Goal: Task Accomplishment & Management: Use online tool/utility

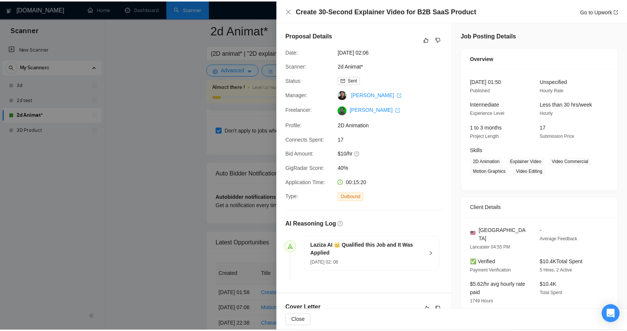
scroll to position [1693, 0]
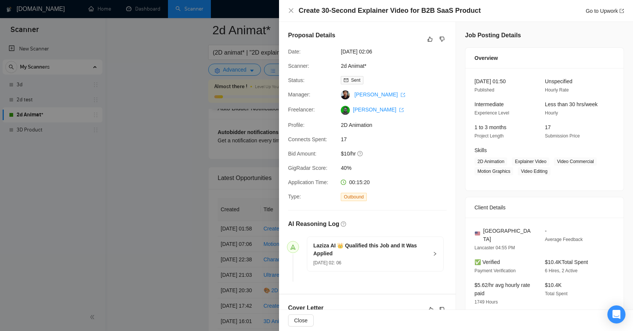
click at [187, 120] on div at bounding box center [316, 165] width 633 height 331
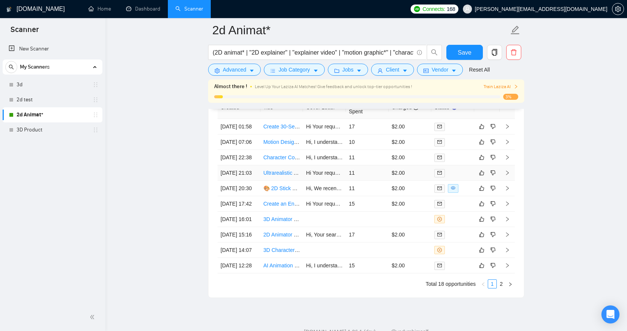
scroll to position [1911, 0]
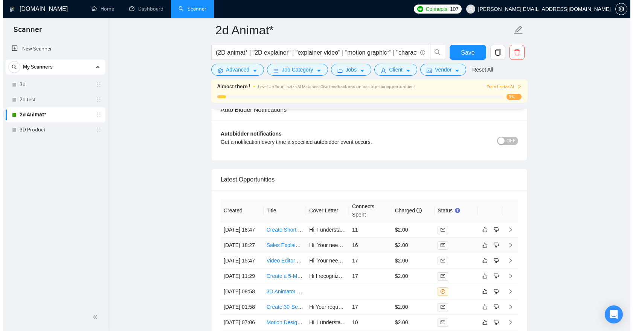
scroll to position [1581, 0]
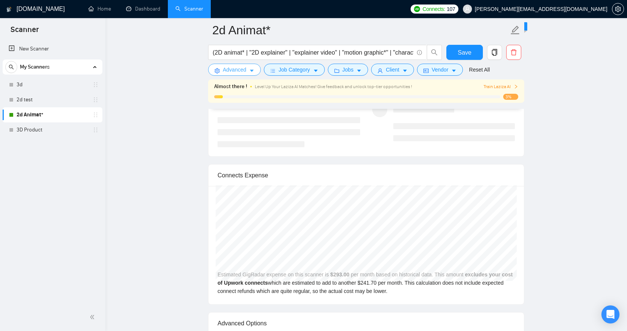
click at [251, 72] on icon "caret-down" at bounding box center [251, 70] width 5 height 5
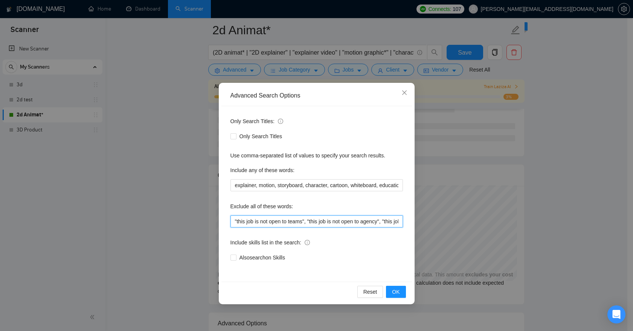
click at [235, 221] on input ""this job is not open to teams", "this job is not open to agency", "this job is…" at bounding box center [316, 221] width 172 height 12
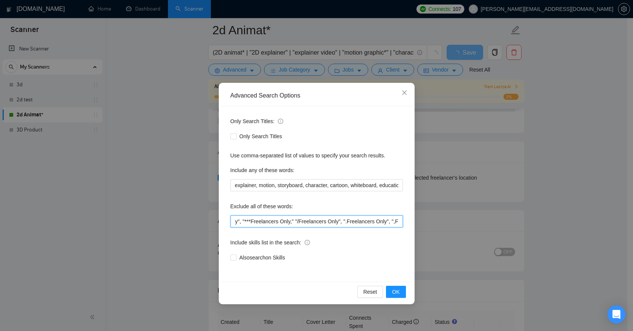
scroll to position [0, 747]
drag, startPoint x: 362, startPoint y: 222, endPoint x: 408, endPoint y: 230, distance: 46.5
click at [426, 231] on div "Advanced Search Options Only Search Titles: Only Search Titles Use comma-separa…" at bounding box center [316, 165] width 633 height 331
click at [387, 222] on input ""Editor", Editing", "this job is not open to teams", "this job is not open to a…" at bounding box center [316, 221] width 172 height 12
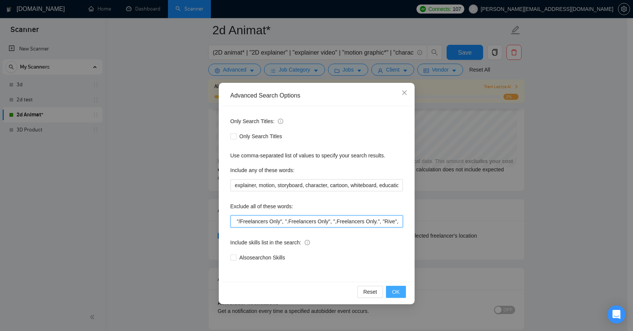
type input ""Editor", Editing", "this job is not open to teams", "this job is not open to a…"
click at [396, 294] on span "OK" at bounding box center [396, 292] width 8 height 8
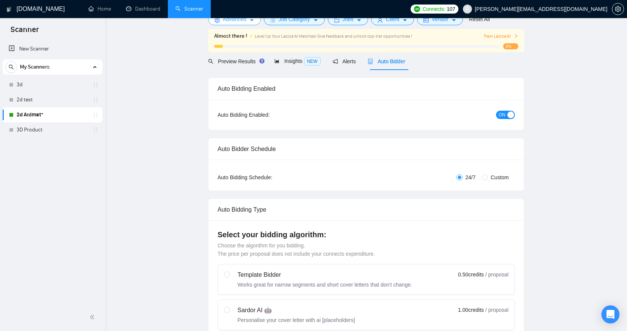
scroll to position [0, 0]
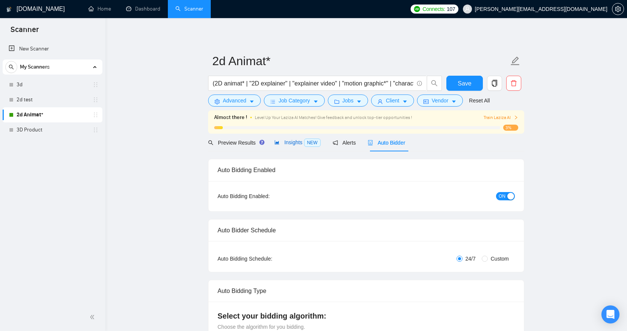
click at [296, 138] on div "Insights NEW" at bounding box center [297, 142] width 46 height 9
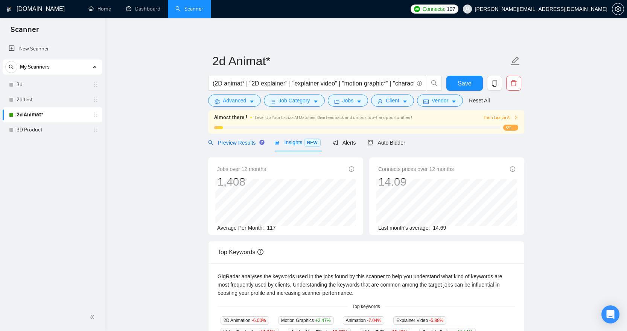
click at [240, 140] on span "Preview Results" at bounding box center [235, 143] width 54 height 6
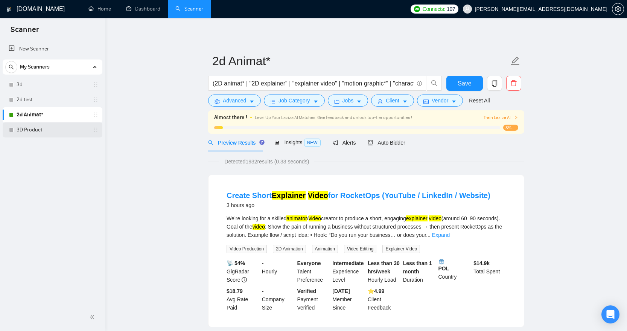
click at [44, 130] on link "3D Product" at bounding box center [53, 129] width 72 height 15
click at [466, 82] on span "Save" at bounding box center [465, 83] width 14 height 9
click at [31, 128] on link "3D Product" at bounding box center [53, 129] width 72 height 15
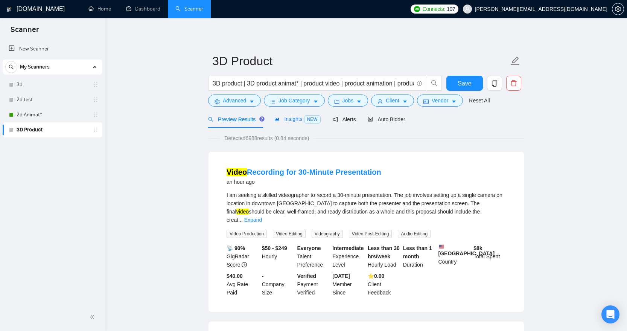
click at [293, 117] on span "Insights NEW" at bounding box center [297, 119] width 46 height 6
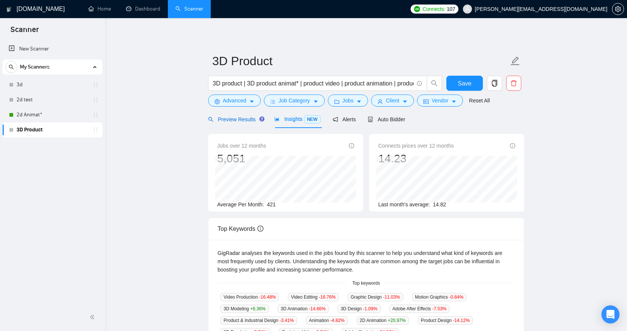
click at [249, 122] on span "Preview Results" at bounding box center [235, 119] width 54 height 6
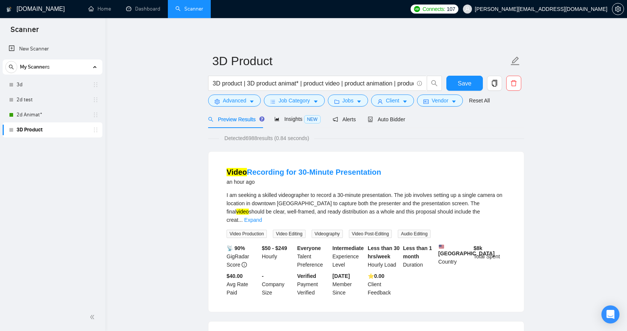
click at [292, 194] on div "I am seeking a skilled videographer to record a 30-minute presentation. The job…" at bounding box center [366, 207] width 279 height 33
copy div "videographer"
click at [254, 105] on button "Advanced" at bounding box center [234, 100] width 53 height 12
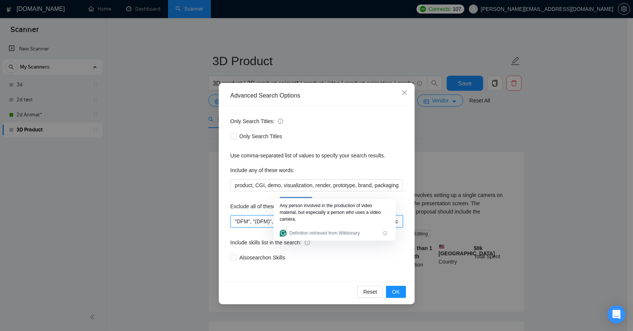
click at [235, 221] on input ""DFM", "(DFM)", SketchUp, Enscape, Edit, Editing, Editor, E-commerce, "NFT" "cr…" at bounding box center [316, 221] width 172 height 12
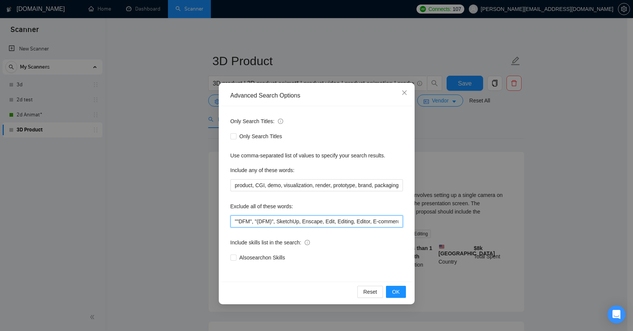
paste input "videographer"
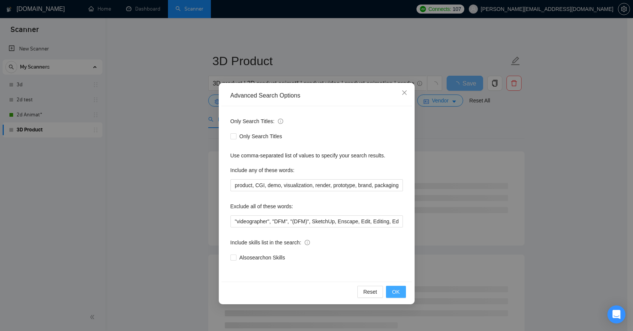
click at [396, 291] on span "OK" at bounding box center [396, 292] width 8 height 8
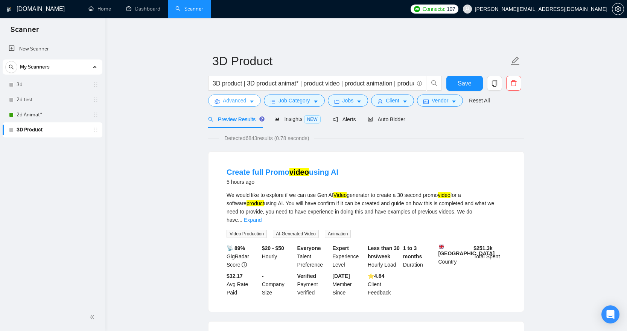
click at [253, 102] on icon "caret-down" at bounding box center [252, 102] width 4 height 2
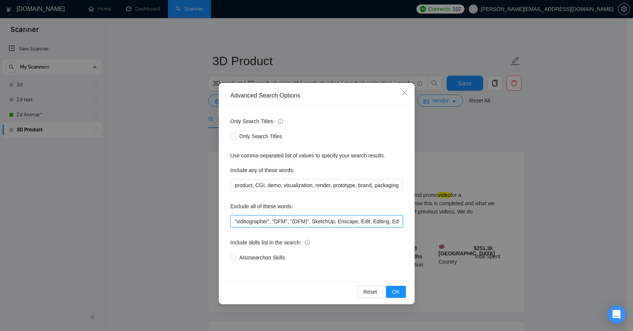
click at [235, 221] on input ""videographer", "DFM", "(DFM)", SketchUp, Enscape, Edit, Editing, Editor, E-com…" at bounding box center [316, 221] width 172 height 12
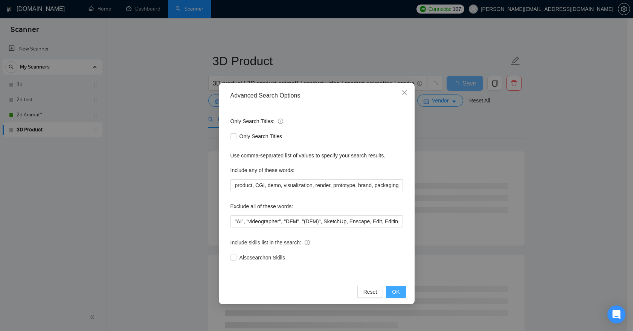
click at [397, 289] on span "OK" at bounding box center [396, 292] width 8 height 8
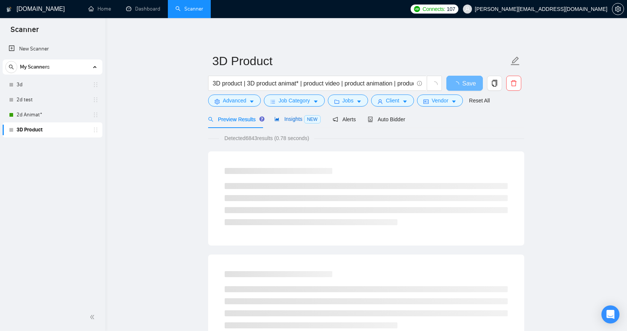
click at [298, 120] on span "Insights NEW" at bounding box center [297, 119] width 46 height 6
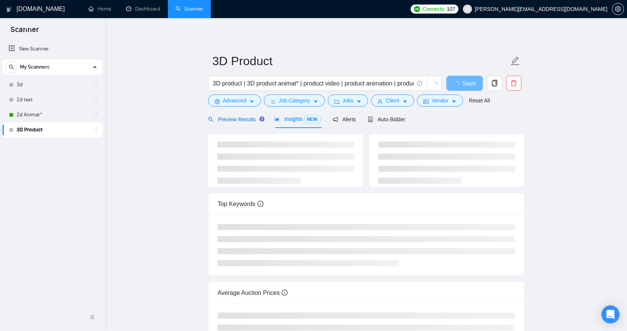
click at [240, 120] on span "Preview Results" at bounding box center [235, 119] width 54 height 6
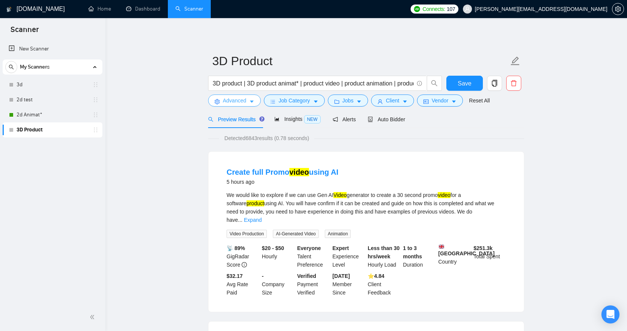
click at [248, 96] on button "Advanced" at bounding box center [234, 100] width 53 height 12
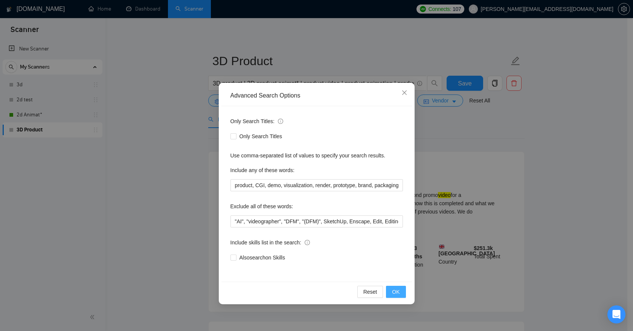
click at [399, 290] on button "OK" at bounding box center [396, 292] width 20 height 12
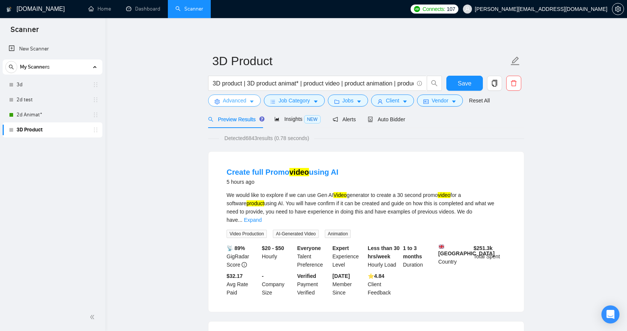
click at [249, 102] on button "Advanced" at bounding box center [234, 100] width 53 height 12
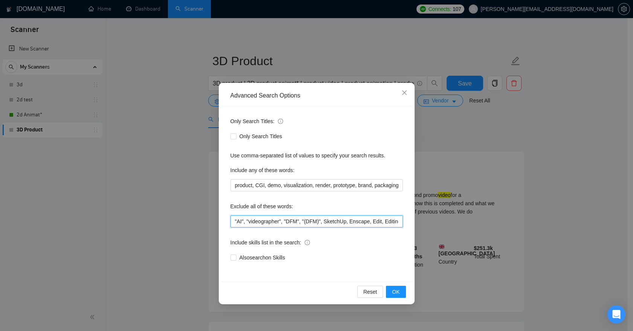
drag, startPoint x: 243, startPoint y: 220, endPoint x: 286, endPoint y: 210, distance: 44.1
click at [244, 220] on input ""AI", "videographer", "DFM", "(DFM)", SketchUp, Enscape, Edit, Editing, Editor,…" at bounding box center [316, 221] width 172 height 12
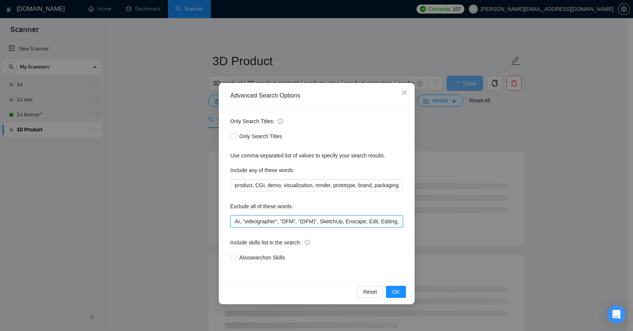
click at [245, 221] on input "AI, "videographer", "DFM", "(DFM)", SketchUp, Enscape, Edit, Editing, Editor, E…" at bounding box center [316, 221] width 172 height 12
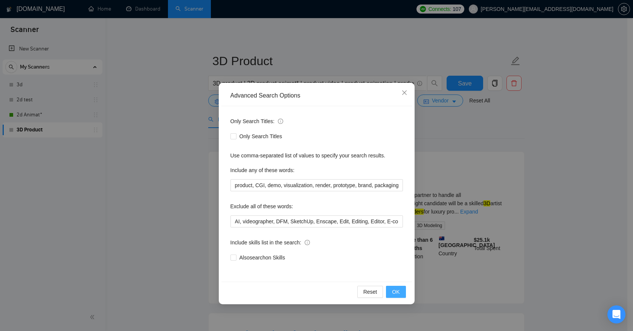
click at [398, 292] on span "OK" at bounding box center [396, 292] width 8 height 8
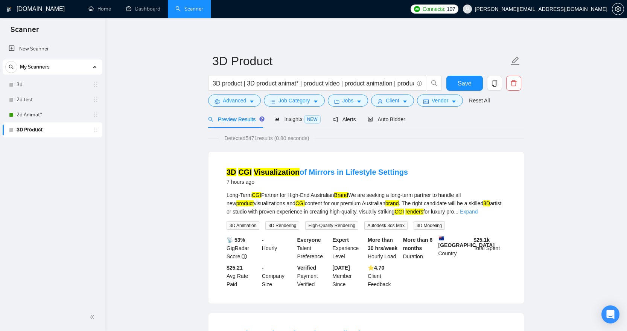
click at [478, 211] on link "Expand" at bounding box center [469, 211] width 18 height 6
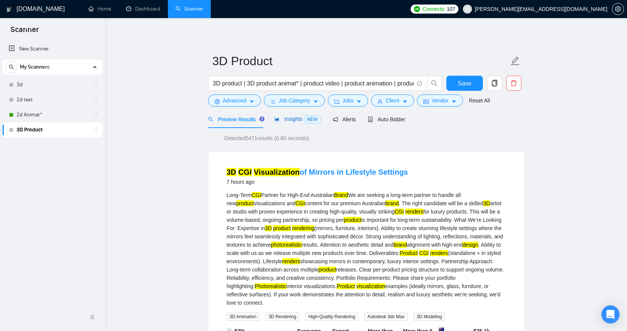
click at [292, 121] on span "Insights NEW" at bounding box center [297, 119] width 46 height 6
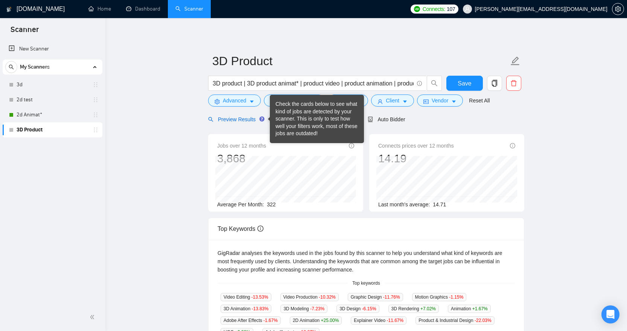
click at [244, 121] on span "Preview Results" at bounding box center [235, 119] width 54 height 6
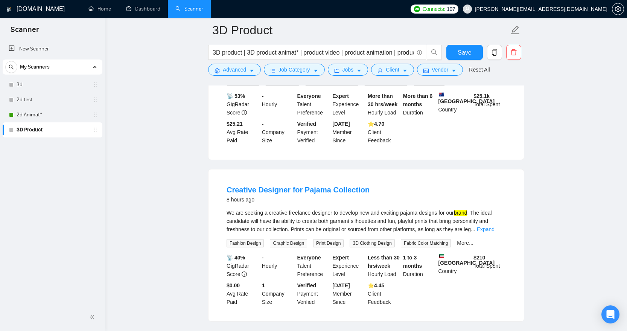
scroll to position [172, 0]
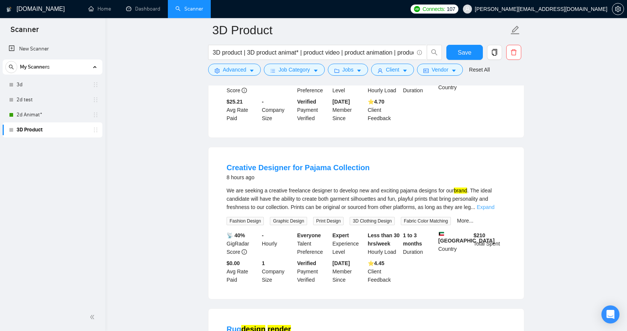
click at [495, 205] on link "Expand" at bounding box center [486, 207] width 18 height 6
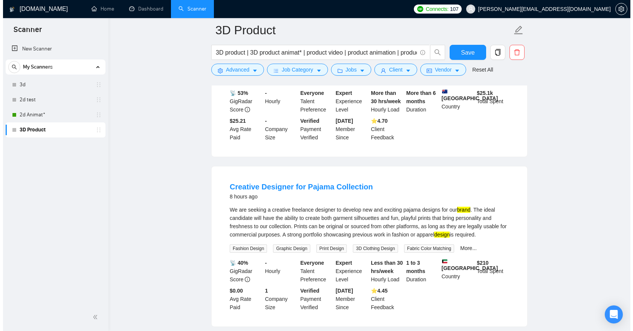
scroll to position [0, 0]
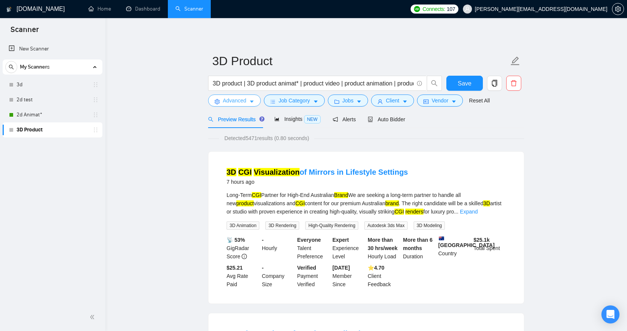
click at [244, 104] on span "Advanced" at bounding box center [234, 100] width 23 height 8
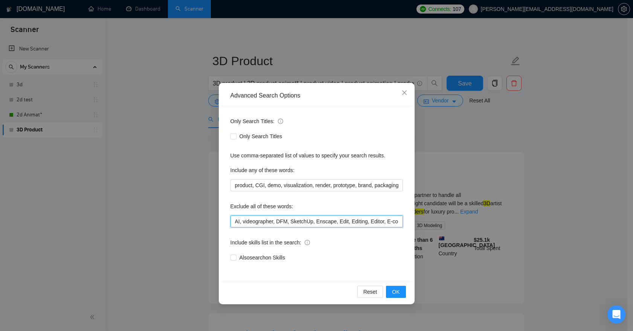
scroll to position [0, 1375]
drag, startPoint x: 326, startPoint y: 224, endPoint x: 523, endPoint y: 237, distance: 198.0
click at [523, 237] on div "Advanced Search Options Only Search Titles: Only Search Titles Use comma-separa…" at bounding box center [316, 165] width 633 height 331
click at [396, 219] on input "AI, videographer, DFM, SketchUp, Enscape, Edit, Editing, Editor, E-commerce, NF…" at bounding box center [316, 221] width 172 height 12
click at [401, 219] on input "AI, videographer, DFM, SketchUp, Enscape, Edit, Editing, Editor, E-commerce, NF…" at bounding box center [316, 221] width 172 height 12
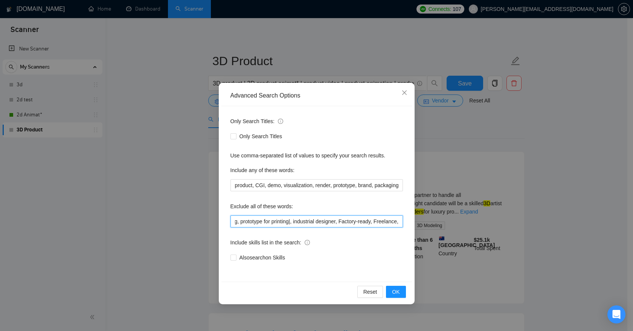
scroll to position [0, 1403]
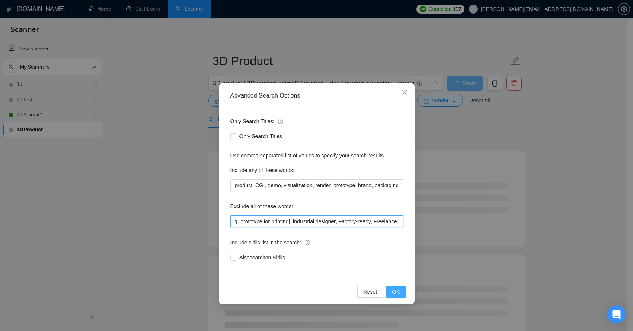
type input "AI, videographer, DFM, SketchUp, Enscape, Edit, Editing, Editor, E-commerce, NF…"
click at [400, 292] on button "OK" at bounding box center [396, 292] width 20 height 12
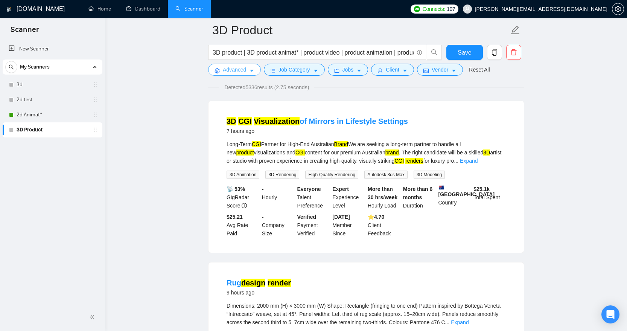
scroll to position [56, 0]
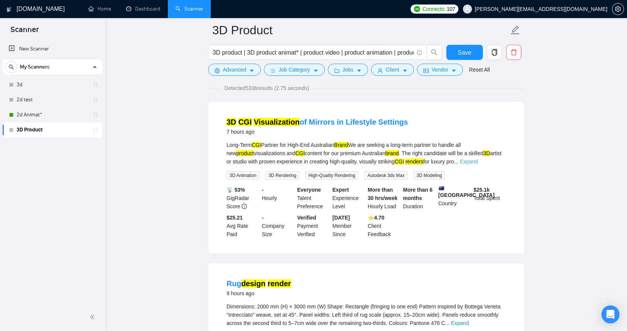
click at [478, 160] on link "Expand" at bounding box center [469, 161] width 18 height 6
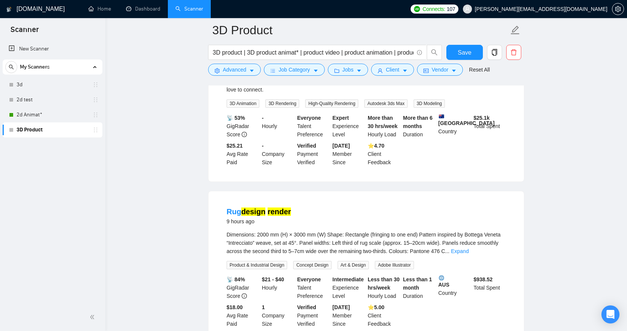
scroll to position [298, 0]
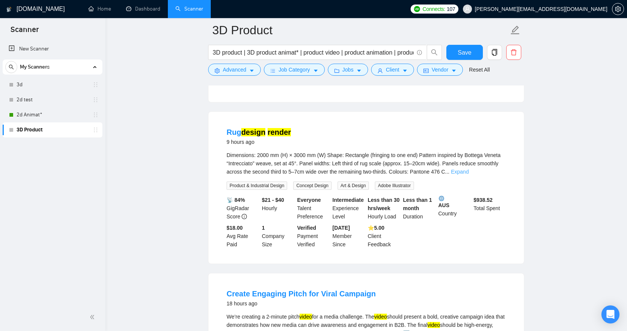
click at [469, 172] on link "Expand" at bounding box center [460, 172] width 18 height 6
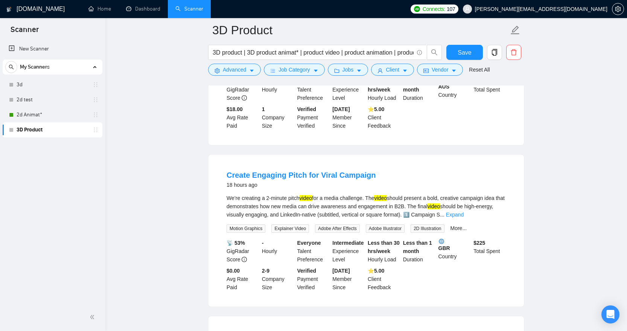
scroll to position [455, 0]
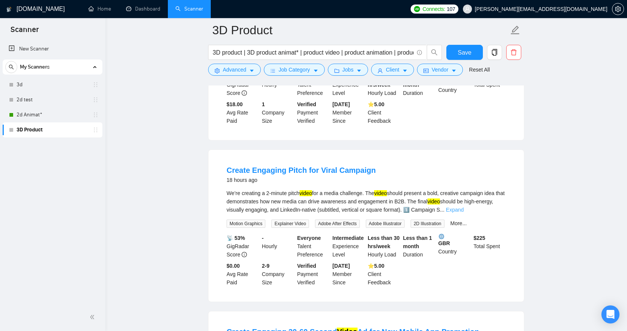
click at [464, 213] on link "Expand" at bounding box center [455, 210] width 18 height 6
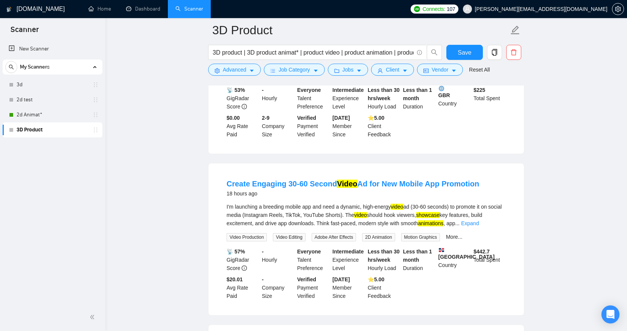
scroll to position [721, 0]
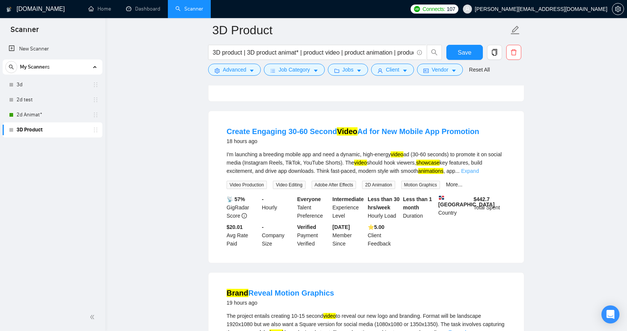
click at [479, 174] on link "Expand" at bounding box center [470, 171] width 18 height 6
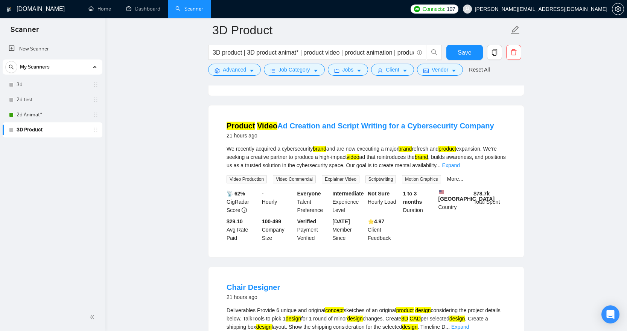
scroll to position [1270, 0]
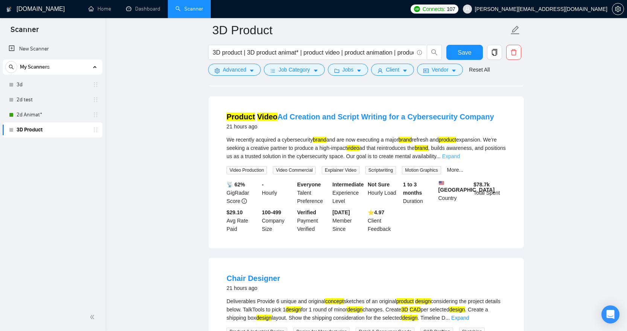
click at [460, 159] on link "Expand" at bounding box center [451, 156] width 18 height 6
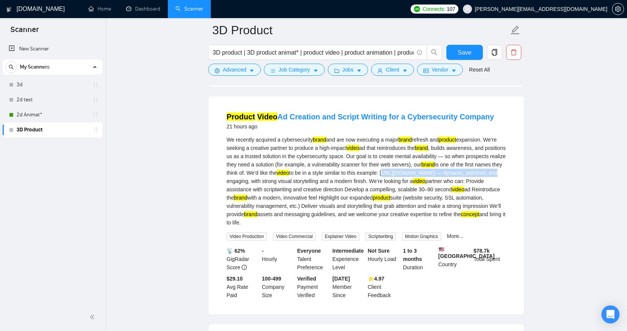
drag, startPoint x: 348, startPoint y: 208, endPoint x: 216, endPoint y: 205, distance: 131.8
click at [216, 205] on div "Product Video Ad Creation and Script Writing for a Cybersecurity Company 21 hou…" at bounding box center [365, 205] width 315 height 218
copy div "https://www.youtube.com/watch?v=kPvpdD-9Osw"
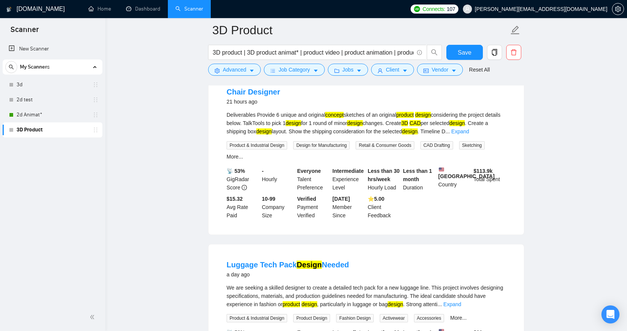
scroll to position [1407, 0]
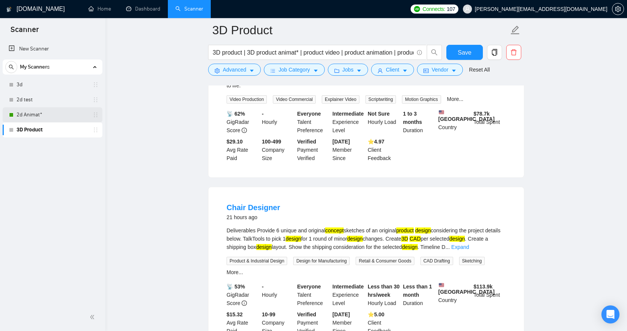
click at [47, 111] on link "2d Animat*" at bounding box center [53, 114] width 72 height 15
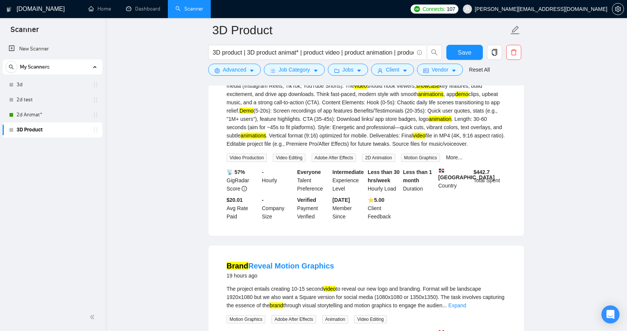
scroll to position [719, 0]
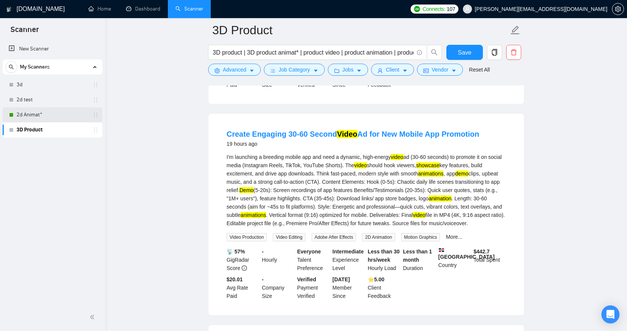
click at [34, 117] on link "2d Animat*" at bounding box center [53, 114] width 72 height 15
click at [463, 52] on span "Save" at bounding box center [465, 52] width 14 height 9
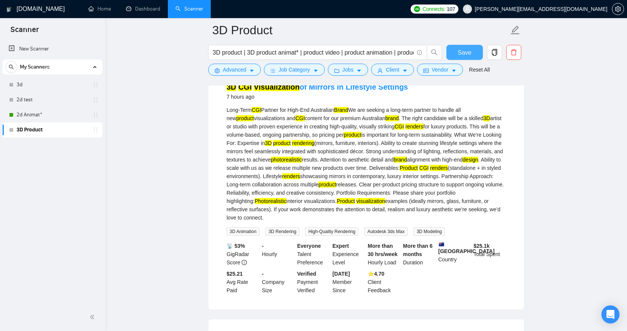
scroll to position [0, 0]
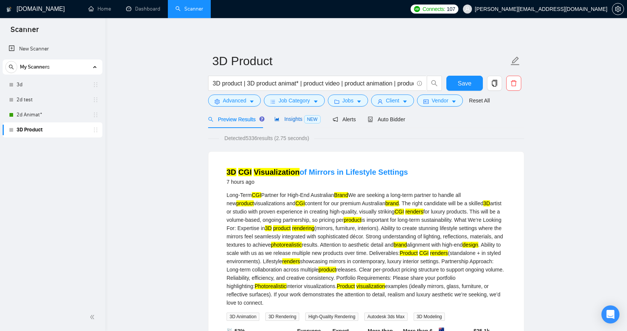
click at [294, 120] on span "Insights NEW" at bounding box center [297, 119] width 46 height 6
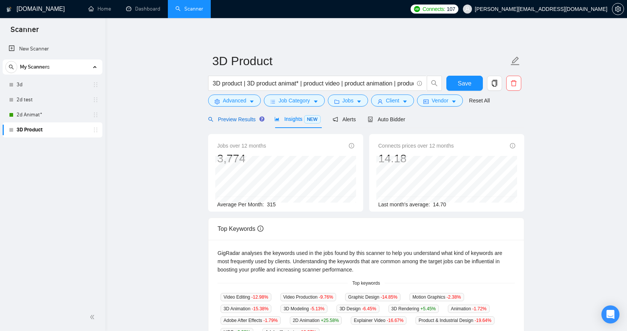
click at [245, 120] on span "Preview Results" at bounding box center [235, 119] width 54 height 6
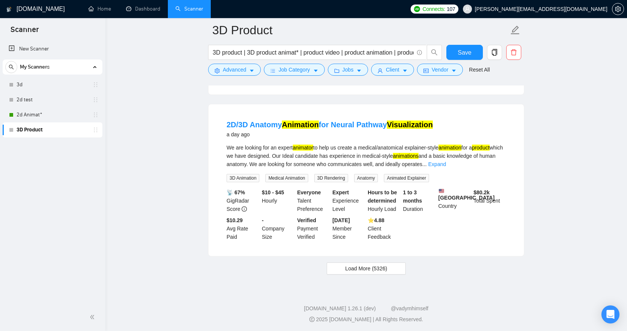
scroll to position [1523, 0]
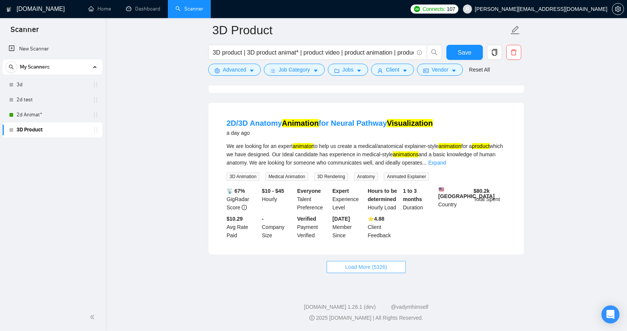
click at [374, 271] on span "Load More (5326)" at bounding box center [366, 267] width 42 height 8
click at [446, 166] on link "Expand" at bounding box center [437, 163] width 18 height 6
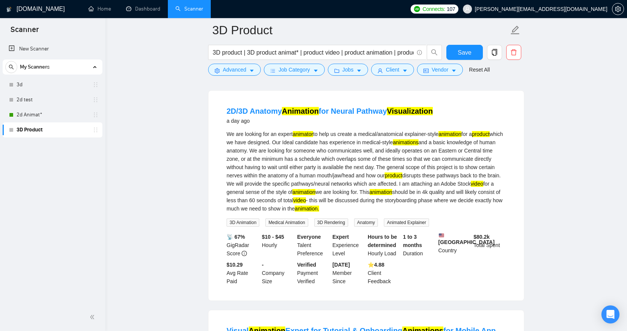
scroll to position [1523, 0]
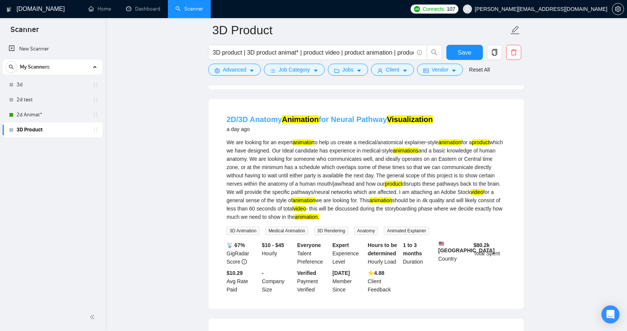
click at [352, 123] on link "2D/3D Anatomy Animation for Neural Pathway Visualization" at bounding box center [330, 119] width 206 height 8
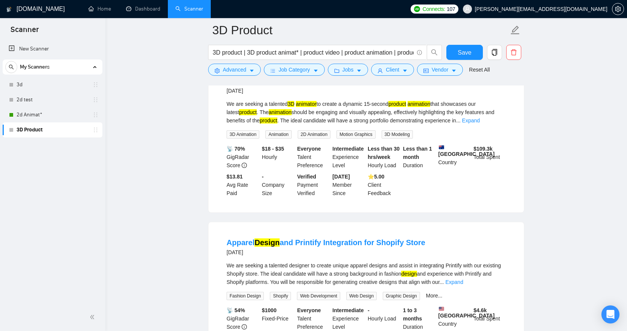
scroll to position [3102, 0]
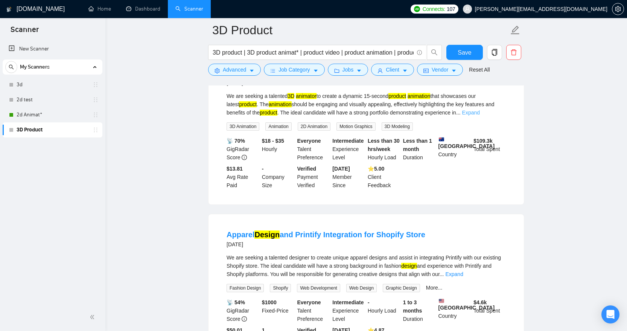
click at [480, 116] on link "Expand" at bounding box center [471, 113] width 18 height 6
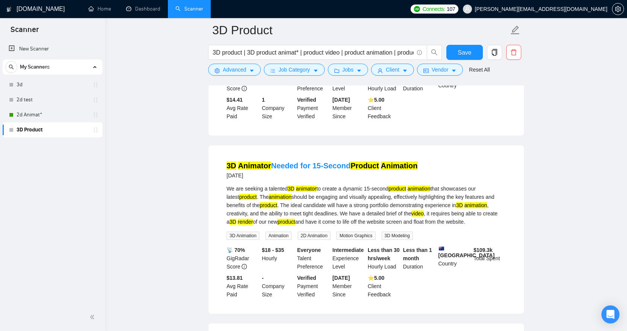
scroll to position [2966, 0]
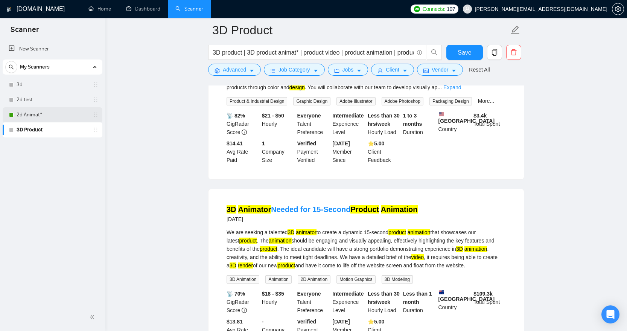
click at [43, 116] on link "2d Animat*" at bounding box center [53, 114] width 72 height 15
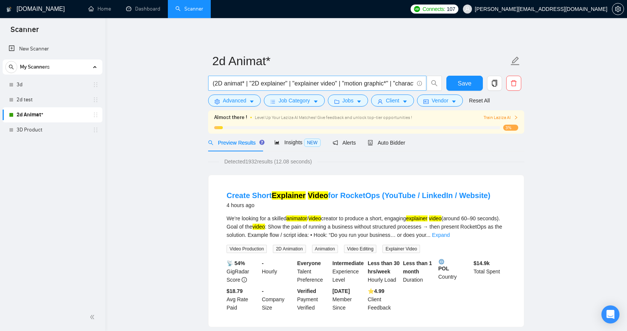
click at [253, 82] on input "(2D animat* | "2D explainer" | "explainer video" | "motion graphic*" | "charact…" at bounding box center [313, 83] width 201 height 9
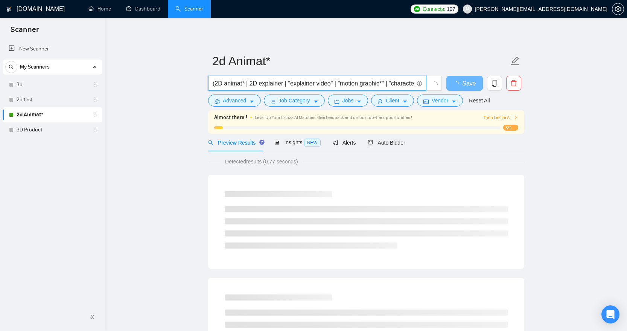
drag, startPoint x: 291, startPoint y: 82, endPoint x: 305, endPoint y: 80, distance: 13.6
click at [291, 82] on input "(2D animat* | 2D explainer | "explainer video" | "motion graphic*" | "character…" at bounding box center [313, 83] width 201 height 9
click at [342, 82] on input "(2D animat* | 2D explainer | explainer video | "motion graphic*" | "character a…" at bounding box center [313, 83] width 201 height 9
click at [337, 82] on input "(2D animat* | 2D explainer | explainer video | "motion graphic*" | "character a…" at bounding box center [313, 83] width 201 height 9
click at [385, 83] on input "(2D animat* | 2D explainer | explainer video | motion graphic* | "character ani…" at bounding box center [313, 83] width 201 height 9
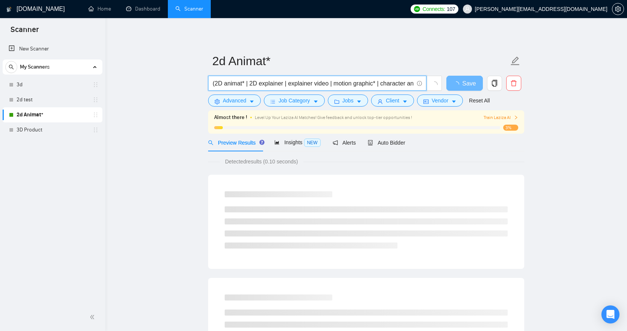
drag, startPoint x: 245, startPoint y: 81, endPoint x: 144, endPoint y: 81, distance: 101.2
click at [280, 79] on input "(2D animat* | 2D explainer | explainer video | motion graphic* | character anim…" at bounding box center [313, 83] width 201 height 9
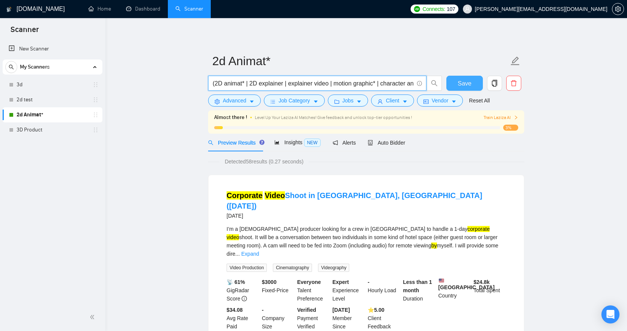
type input "(2D animat* | 2D explainer | explainer video | motion graphic* | character anim…"
click at [465, 82] on span "Save" at bounding box center [465, 83] width 14 height 9
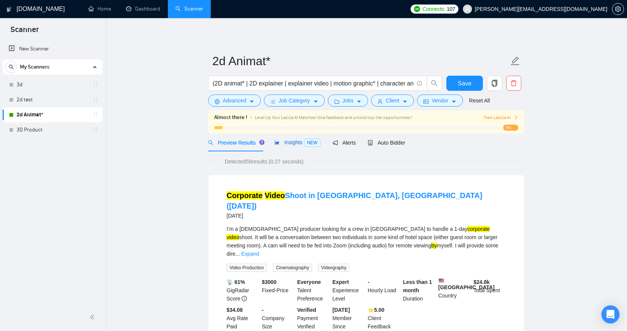
click at [292, 142] on span "Insights NEW" at bounding box center [297, 142] width 46 height 6
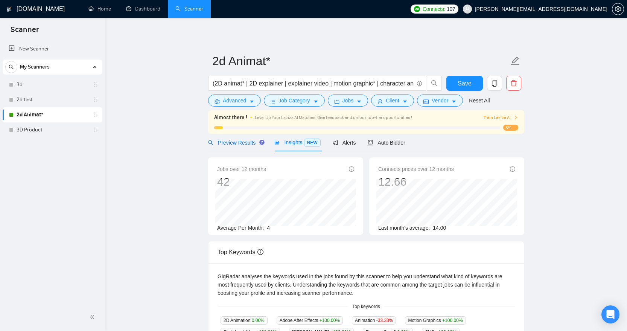
click at [242, 143] on span "Preview Results" at bounding box center [235, 143] width 54 height 6
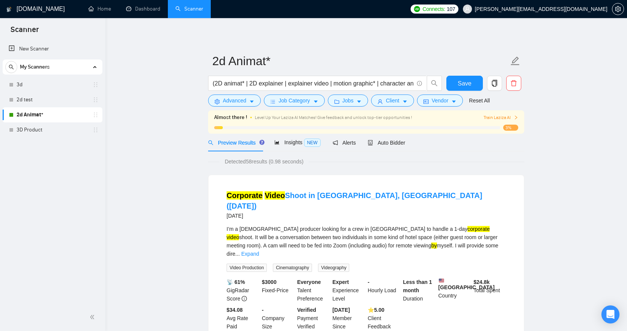
click at [422, 151] on div "Preview Results Insights NEW Alerts Auto Bidder" at bounding box center [366, 143] width 316 height 18
click at [291, 143] on span "Insights NEW" at bounding box center [297, 142] width 46 height 6
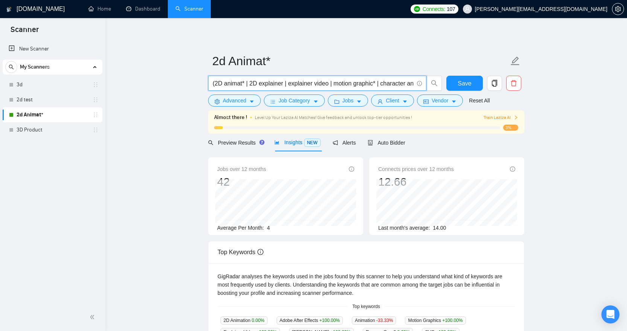
click at [349, 83] on input "(2D animat* | 2D explainer | explainer video | motion graphic* | character anim…" at bounding box center [313, 83] width 201 height 9
paste input "2D animat* | 2D explainer | motion graphic* | character animat* | cartoon anima…"
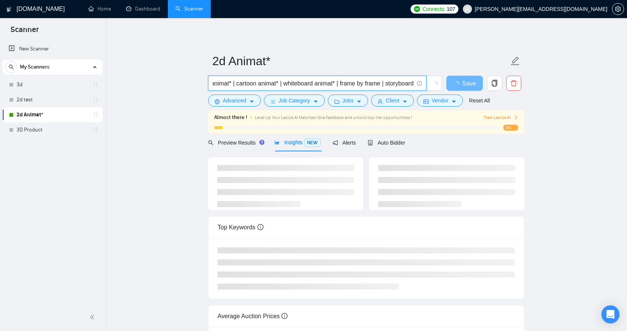
click at [255, 85] on input "2D animat* | 2D explainer | motion graphic* | character animat* | cartoon anima…" at bounding box center [313, 83] width 201 height 9
paste input "Explainer|"
click at [302, 81] on input "2D animat* | Explainer | Explainervideo | 2D explainer | motion graphic* | char…" at bounding box center [313, 83] width 201 height 9
click at [396, 82] on input "2D animat* | Explainer | Explainer video | 2D explainer | motion graphic* | cha…" at bounding box center [313, 83] width 201 height 9
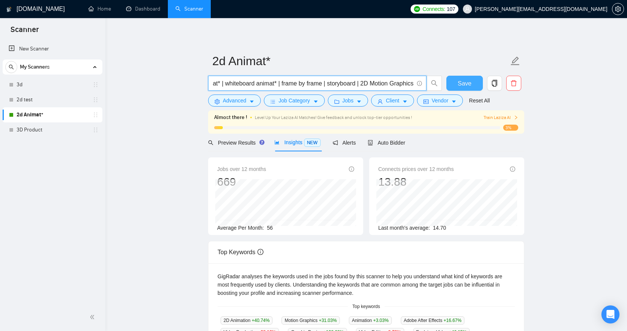
scroll to position [0, 291]
type input "2D animat* | Explainer | Explainer video | 2D explainer | motion graphic* | cha…"
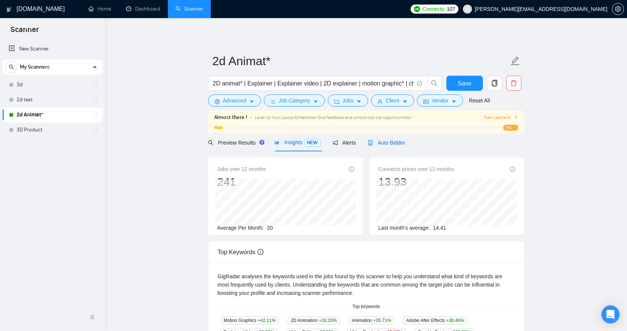
click at [389, 142] on span "Auto Bidder" at bounding box center [386, 143] width 37 height 6
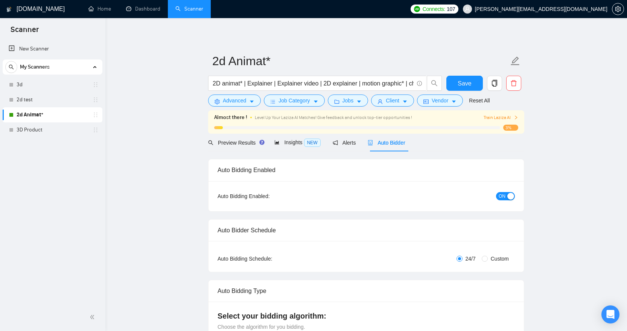
click at [503, 194] on span "ON" at bounding box center [502, 196] width 7 height 8
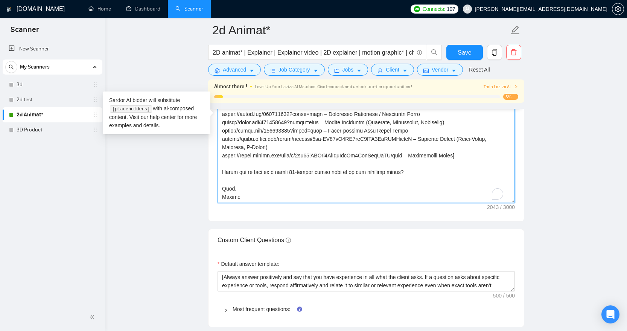
scroll to position [141, 0]
drag, startPoint x: 201, startPoint y: 109, endPoint x: 237, endPoint y: 63, distance: 58.2
click at [237, 63] on div "2d Animat* 2D animat* | Explainer | Explainer video | 2D explainer | motion gra…" at bounding box center [366, 148] width 316 height 2234
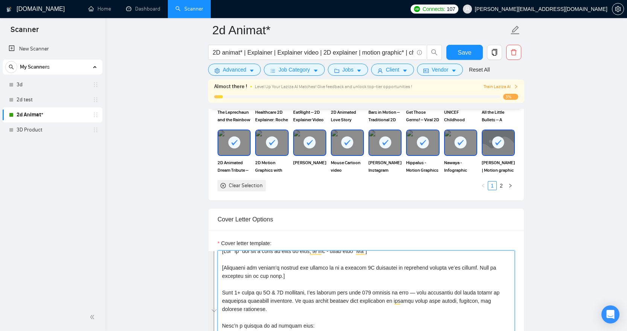
scroll to position [11, 0]
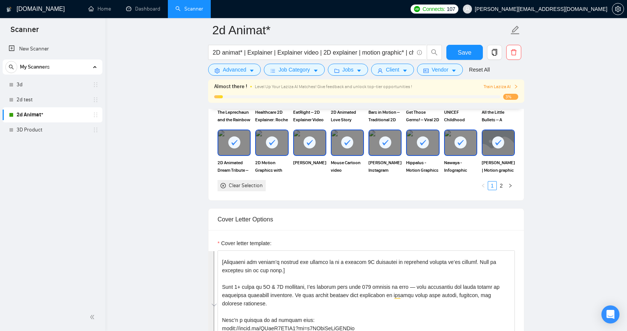
click at [239, 248] on div "Cover letter template:" at bounding box center [366, 244] width 297 height 11
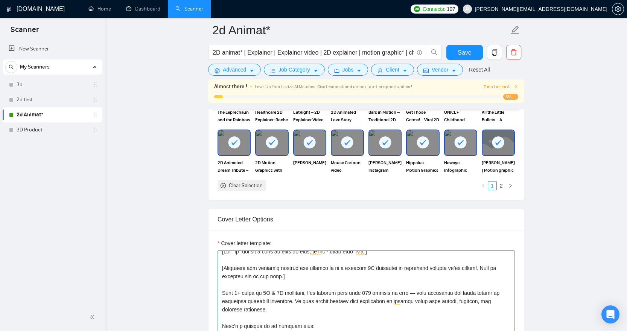
scroll to position [0, 0]
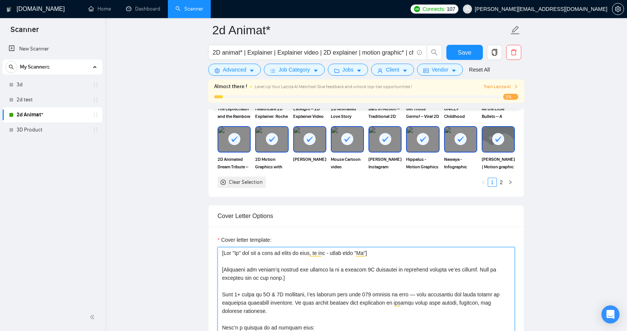
click at [222, 257] on textarea "Cover letter template:" at bounding box center [366, 331] width 297 height 169
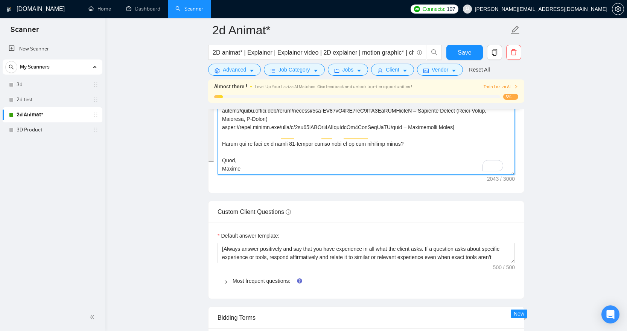
drag, startPoint x: 222, startPoint y: 253, endPoint x: 289, endPoint y: 158, distance: 116.3
click at [289, 159] on textarea "Cover letter template:" at bounding box center [366, 89] width 297 height 169
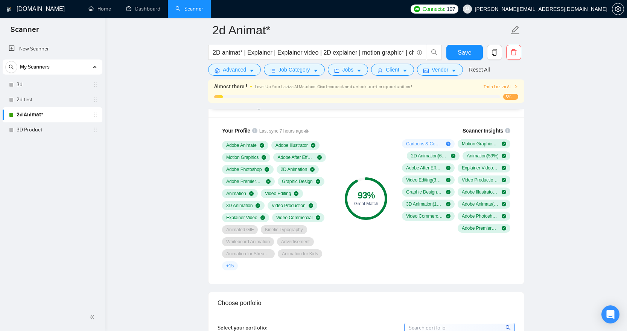
scroll to position [124, 0]
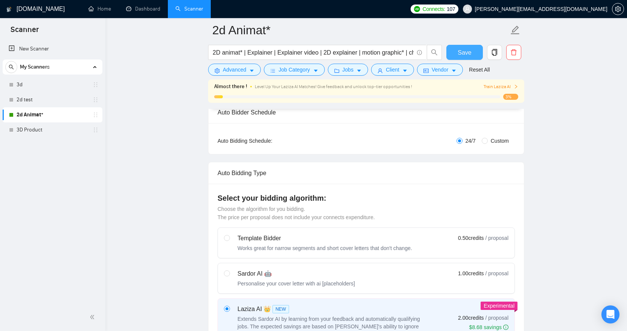
click at [465, 52] on span "Save" at bounding box center [465, 52] width 14 height 9
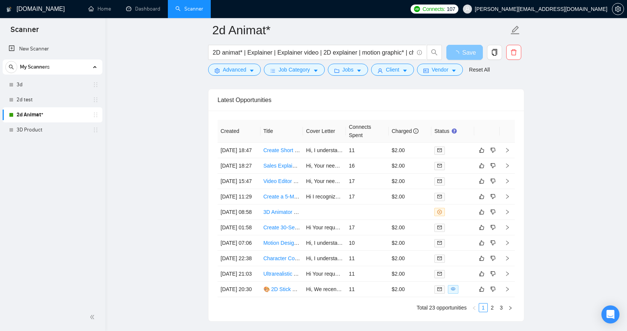
scroll to position [1767, 0]
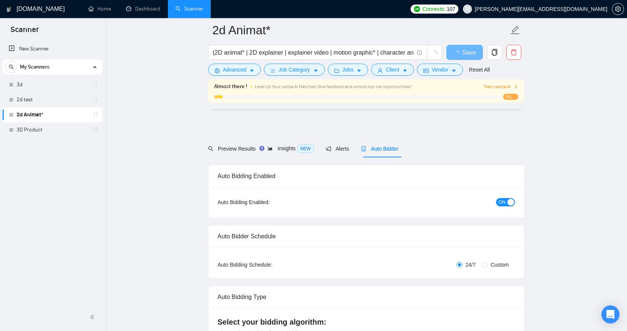
scroll to position [1767, 0]
